Goal: Information Seeking & Learning: Learn about a topic

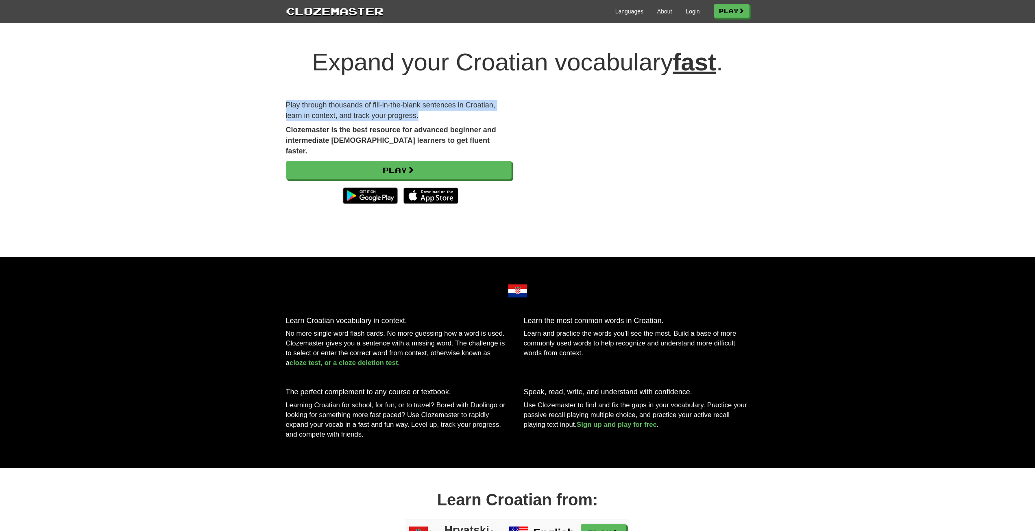
drag, startPoint x: 280, startPoint y: 103, endPoint x: 442, endPoint y: 112, distance: 162.5
click at [442, 112] on div "Expand your Croatian vocabulary fast . Play through thousands of fill-in-the-bl…" at bounding box center [517, 145] width 1035 height 224
click at [442, 112] on p "Play through thousands of fill-in-the-blank sentences in Croatian, learn in con…" at bounding box center [399, 110] width 226 height 21
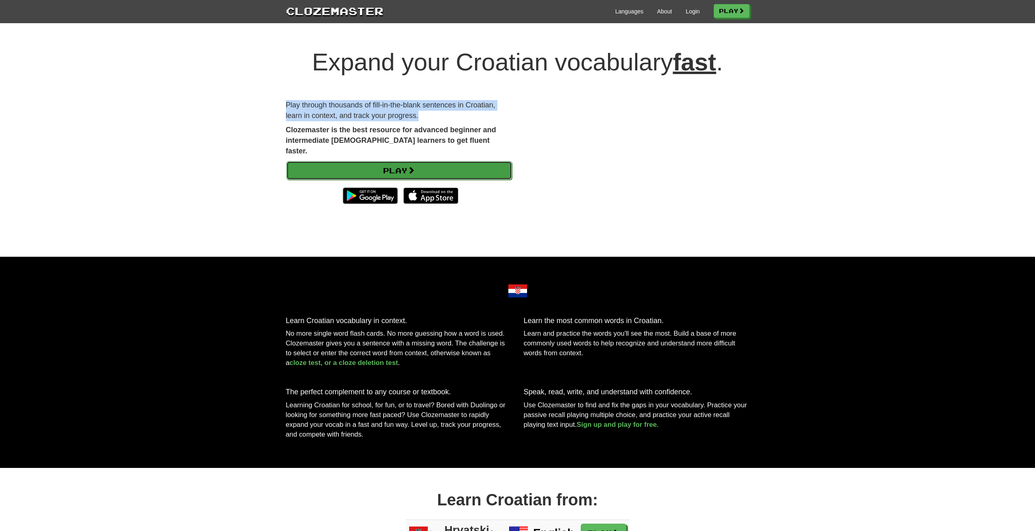
click at [439, 161] on link "Play" at bounding box center [399, 170] width 226 height 19
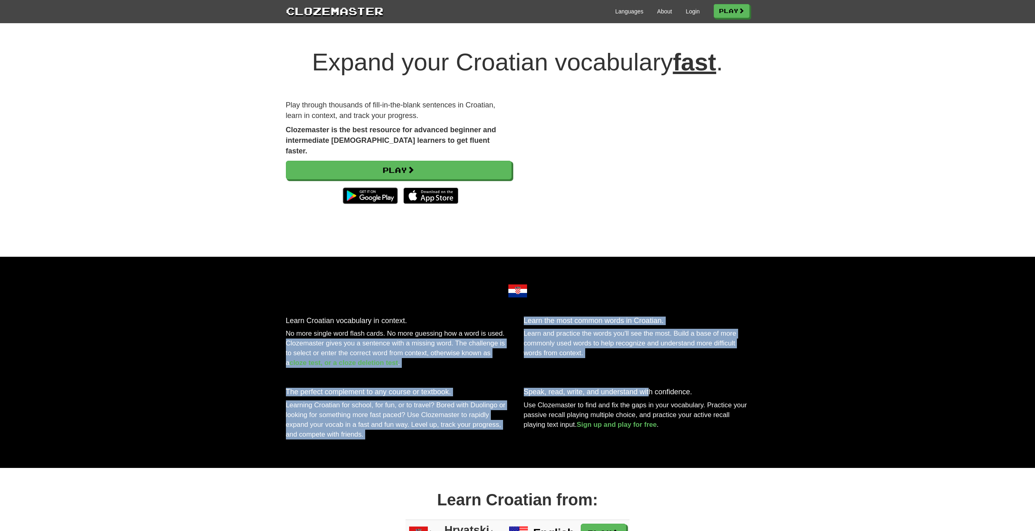
drag, startPoint x: 315, startPoint y: 355, endPoint x: 671, endPoint y: 407, distance: 359.6
click at [651, 405] on div "Learn Croatian vocabulary in context. No more single word flash cards. No more …" at bounding box center [518, 362] width 476 height 179
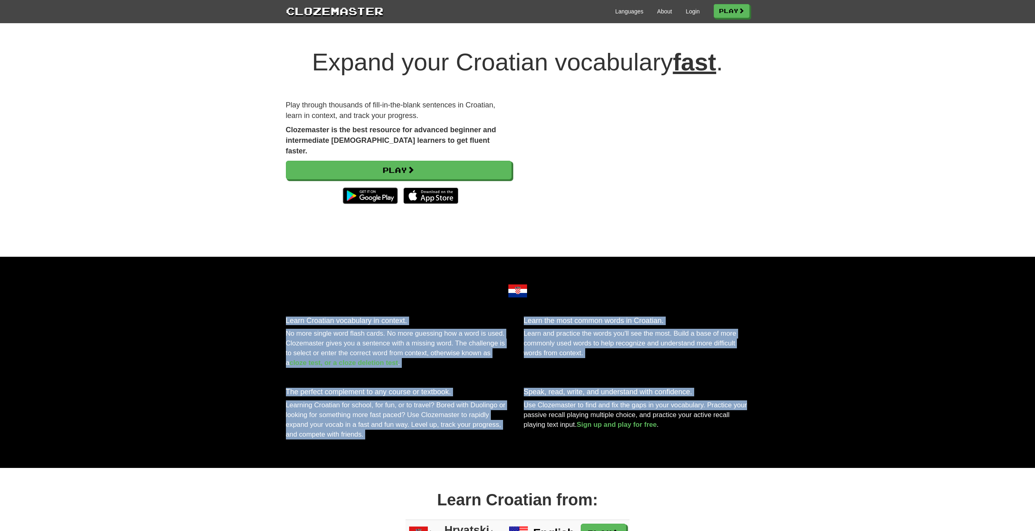
drag, startPoint x: 783, startPoint y: 420, endPoint x: 256, endPoint y: 327, distance: 535.2
click at [259, 328] on div "Learn Croatian vocabulary in context. No more single word flash cards. No more …" at bounding box center [517, 362] width 1035 height 211
drag, startPoint x: 256, startPoint y: 327, endPoint x: 756, endPoint y: 429, distance: 510.3
click at [756, 429] on div "Learn Croatian vocabulary in context. No more single word flash cards. No more …" at bounding box center [517, 362] width 1035 height 211
drag, startPoint x: 786, startPoint y: 441, endPoint x: 196, endPoint y: 330, distance: 600.3
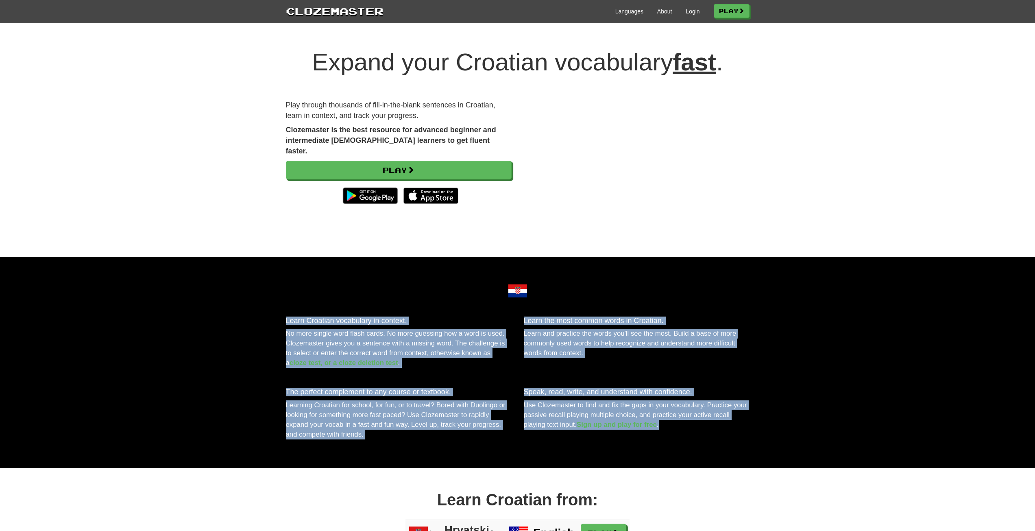
click at [201, 333] on div "Learn Croatian vocabulary in context. No more single word flash cards. No more …" at bounding box center [517, 362] width 1035 height 211
click at [737, 429] on p "Use Clozemaster to find and fix the gaps in your vocabulary. Practice your pass…" at bounding box center [637, 414] width 226 height 29
drag, startPoint x: 581, startPoint y: 415, endPoint x: 216, endPoint y: 319, distance: 378.0
click at [216, 319] on div "Learn Croatian vocabulary in context. No more single word flash cards. No more …" at bounding box center [517, 362] width 1035 height 211
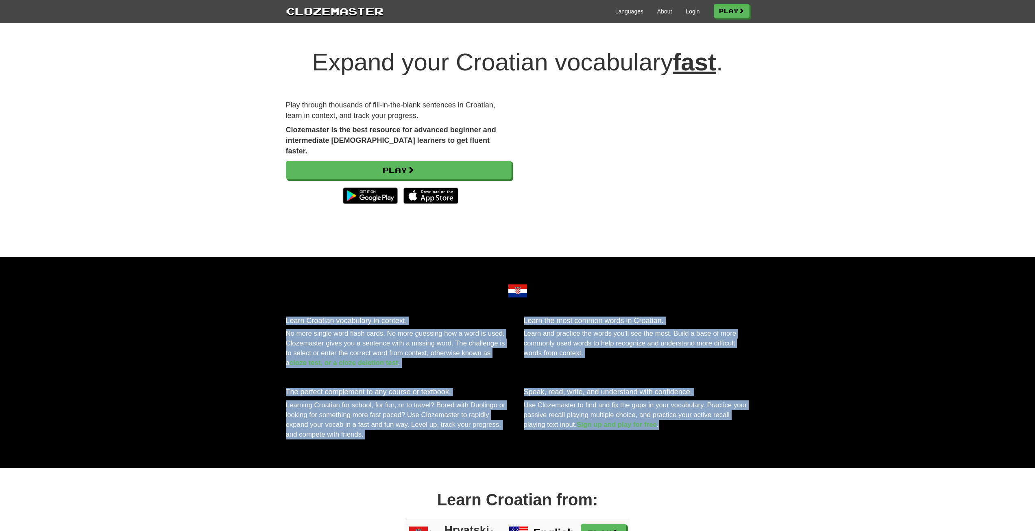
drag, startPoint x: 475, startPoint y: 394, endPoint x: 752, endPoint y: 453, distance: 284.0
click at [752, 453] on div "Learn Croatian vocabulary in context. No more single word flash cards. No more …" at bounding box center [517, 362] width 1035 height 211
click at [752, 451] on div "The perfect complement to any course or textbook. Learning Croatian for school,…" at bounding box center [518, 416] width 476 height 72
drag, startPoint x: 714, startPoint y: 447, endPoint x: 167, endPoint y: 318, distance: 562.4
click at [167, 318] on div "Learn Croatian vocabulary in context. No more single word flash cards. No more …" at bounding box center [517, 362] width 1035 height 211
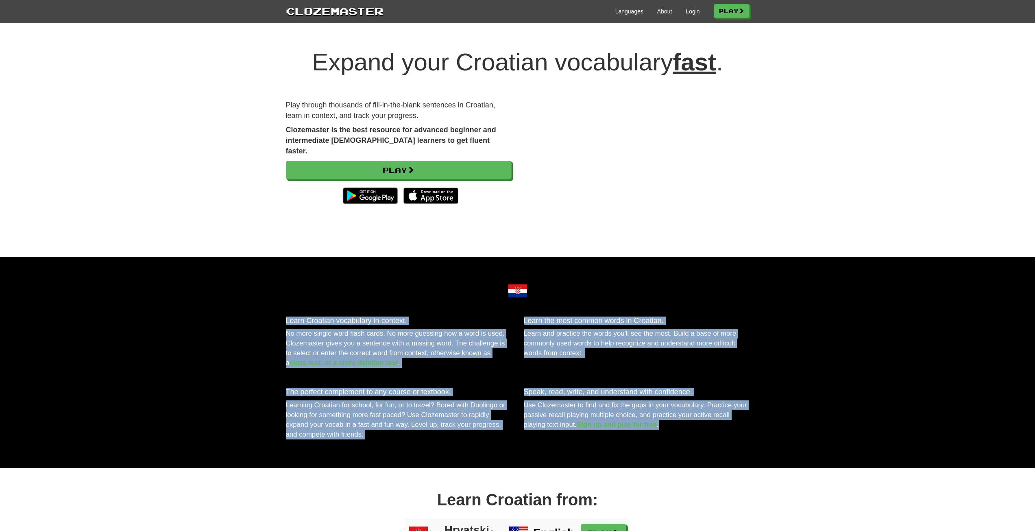
click at [167, 318] on div "Learn Croatian vocabulary in context. No more single word flash cards. No more …" at bounding box center [517, 362] width 1035 height 211
drag, startPoint x: 375, startPoint y: 375, endPoint x: 781, endPoint y: 455, distance: 413.3
click at [780, 455] on div "Learn Croatian vocabulary in context. No more single word flash cards. No more …" at bounding box center [517, 362] width 1035 height 211
click at [781, 455] on div "Learn Croatian vocabulary in context. No more single word flash cards. No more …" at bounding box center [517, 362] width 1035 height 211
drag, startPoint x: 446, startPoint y: 396, endPoint x: 168, endPoint y: 329, distance: 285.8
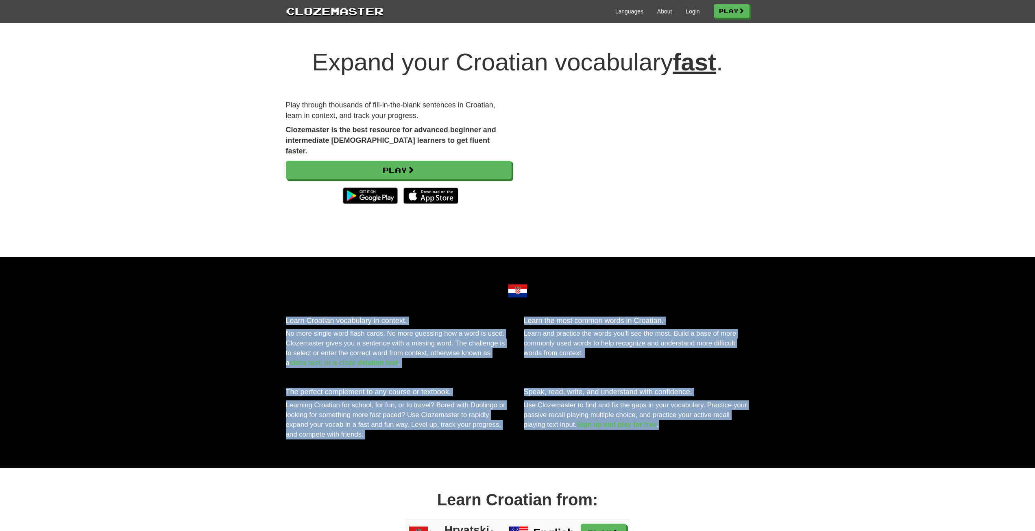
click at [168, 329] on div "Learn Croatian vocabulary in context. No more single word flash cards. No more …" at bounding box center [517, 362] width 1035 height 211
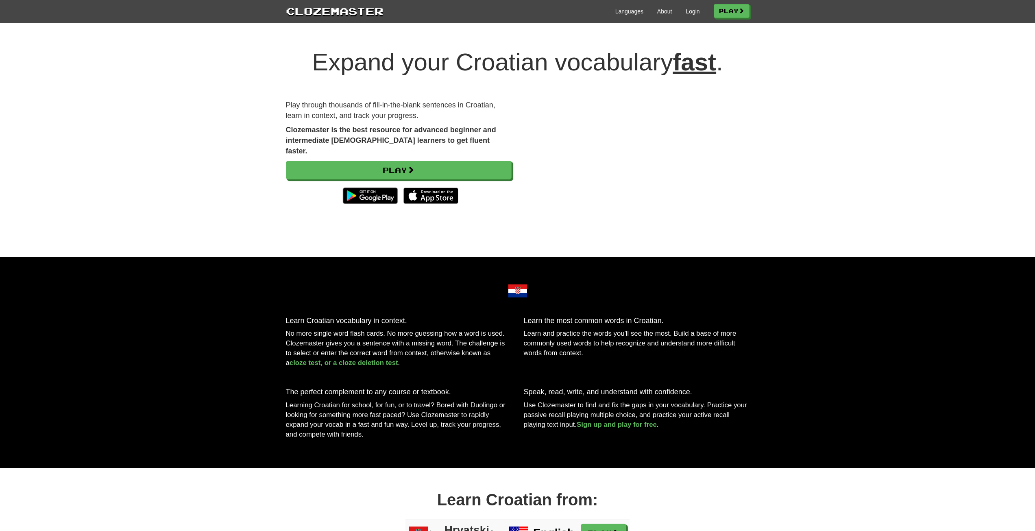
click at [168, 329] on div "Learn Croatian vocabulary in context. No more single word flash cards. No more …" at bounding box center [517, 362] width 1035 height 211
